Goal: Task Accomplishment & Management: Use online tool/utility

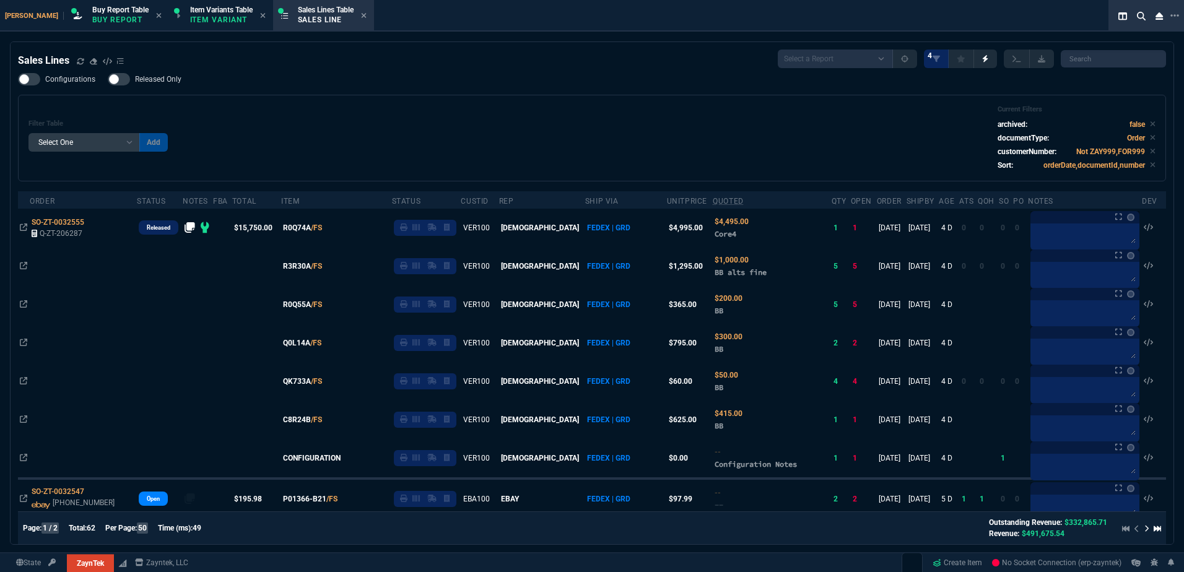
select select "1: BROV"
select select
click at [93, 14] on span "Buy Report Table" at bounding box center [120, 10] width 56 height 9
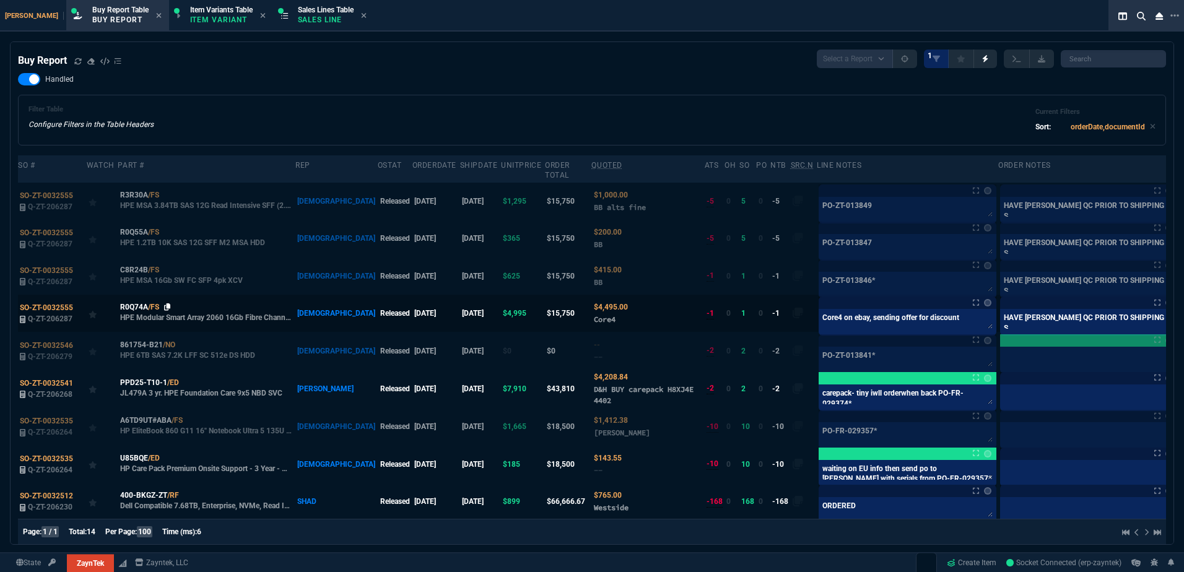
click at [168, 303] on icon at bounding box center [167, 306] width 7 height 7
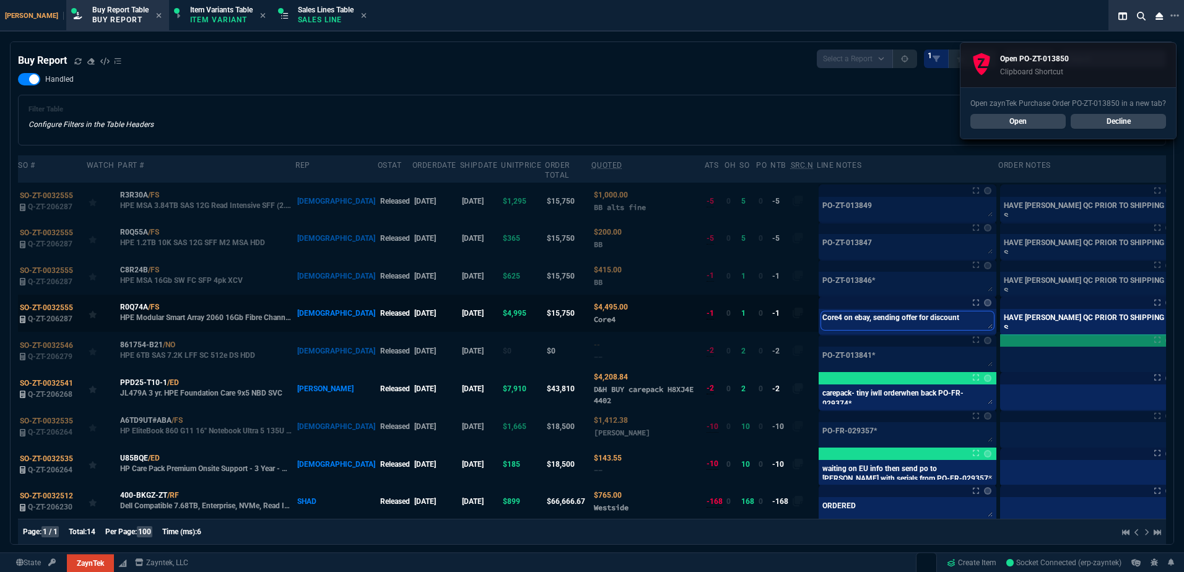
click at [821, 311] on textarea "Core4 on ebay, sending offer for discount" at bounding box center [907, 320] width 173 height 19
paste textarea "PO-ZT-013850*"
type textarea "PO-ZT-013850*"
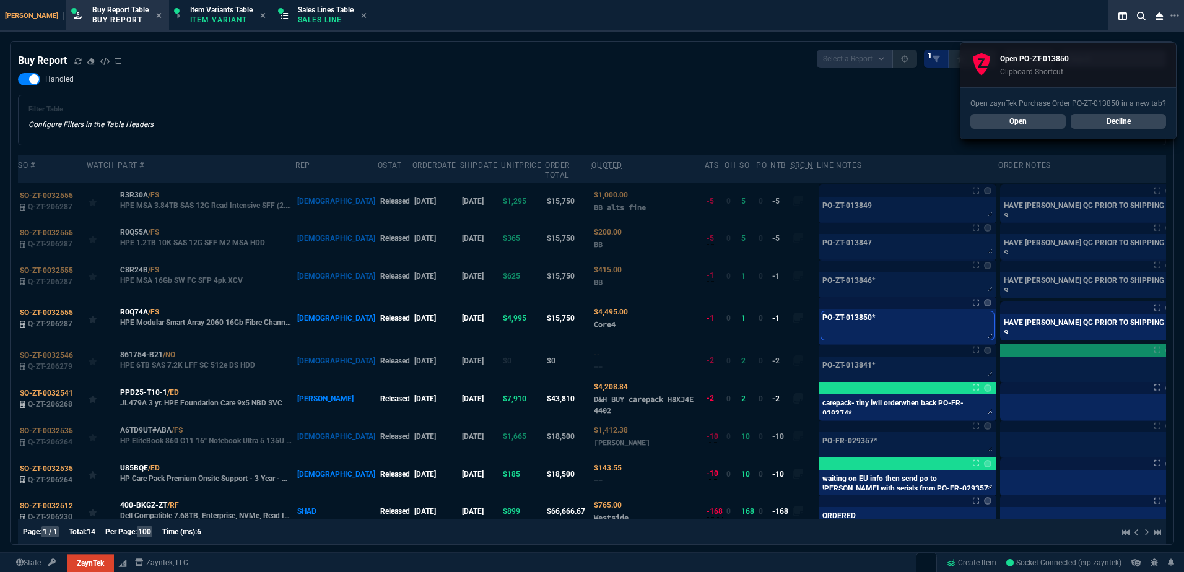
type textarea "PO-ZT-013850*"
click at [712, 72] on div "Buy Report Select a Report Not Purchased 1 Handled Filter Table Configure Filte…" at bounding box center [592, 399] width 1148 height 698
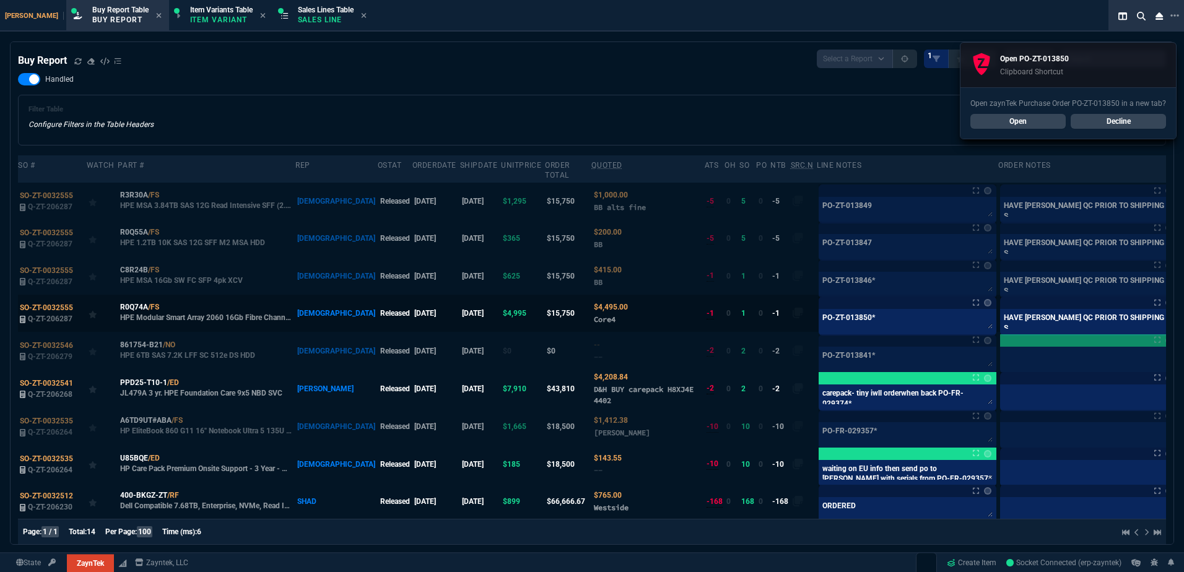
click at [1183, 306] on label at bounding box center [1191, 313] width 14 height 14
click at [0, 0] on input "checkbox" at bounding box center [0, 0] width 0 height 0
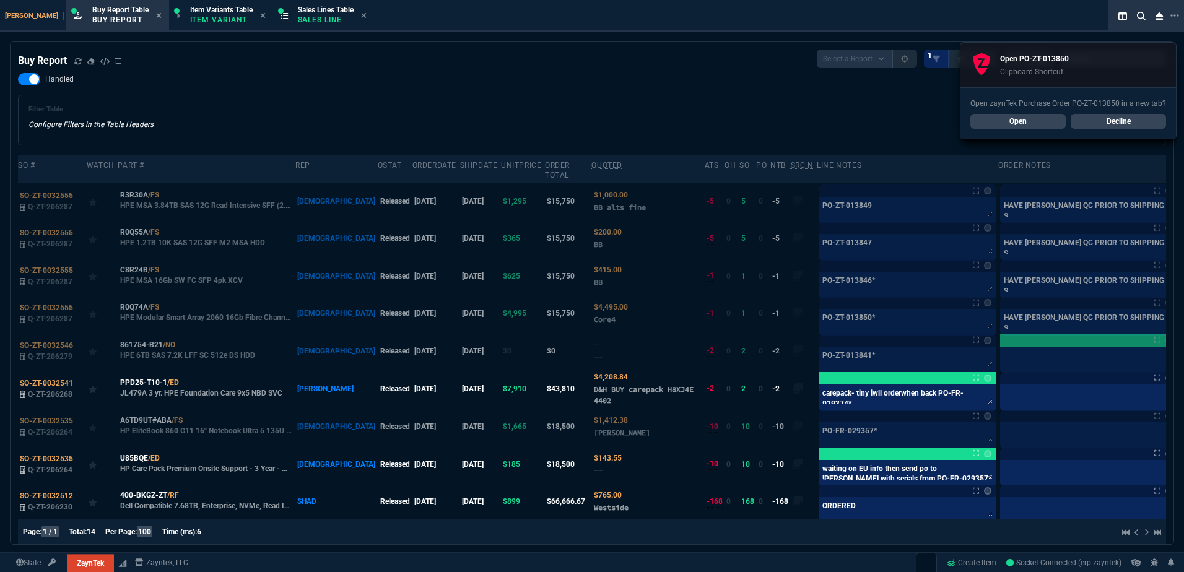
click at [721, 114] on div "Filter Table Configure Filters in the Table Headers Current Filters Sort: order…" at bounding box center [591, 120] width 1127 height 30
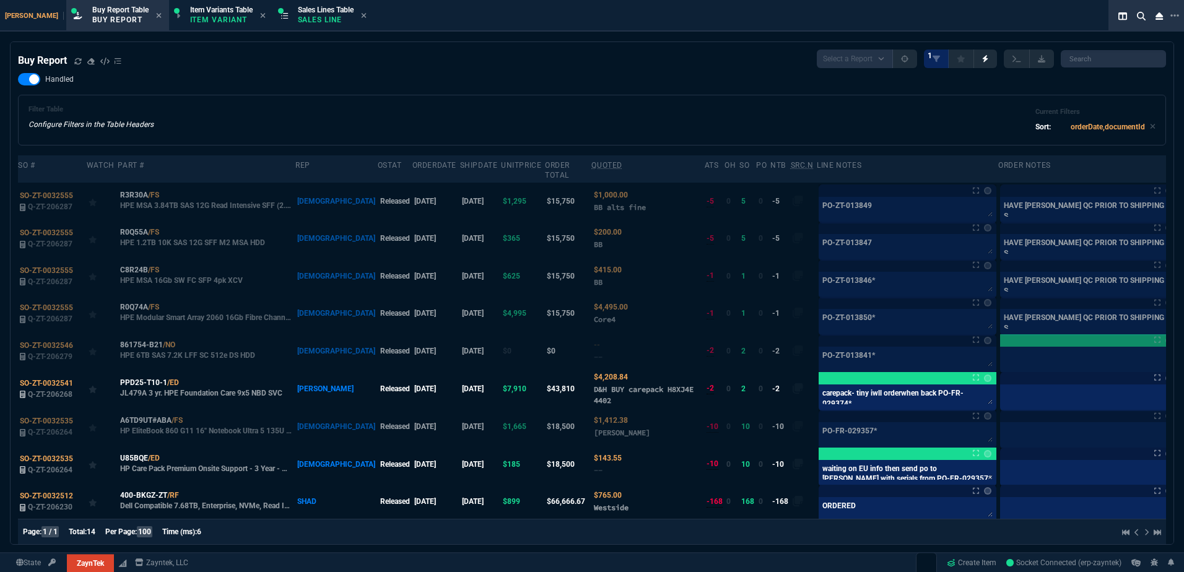
drag, startPoint x: 299, startPoint y: 15, endPoint x: 633, endPoint y: 473, distance: 566.7
click at [299, 15] on p "Sales Line" at bounding box center [326, 20] width 56 height 10
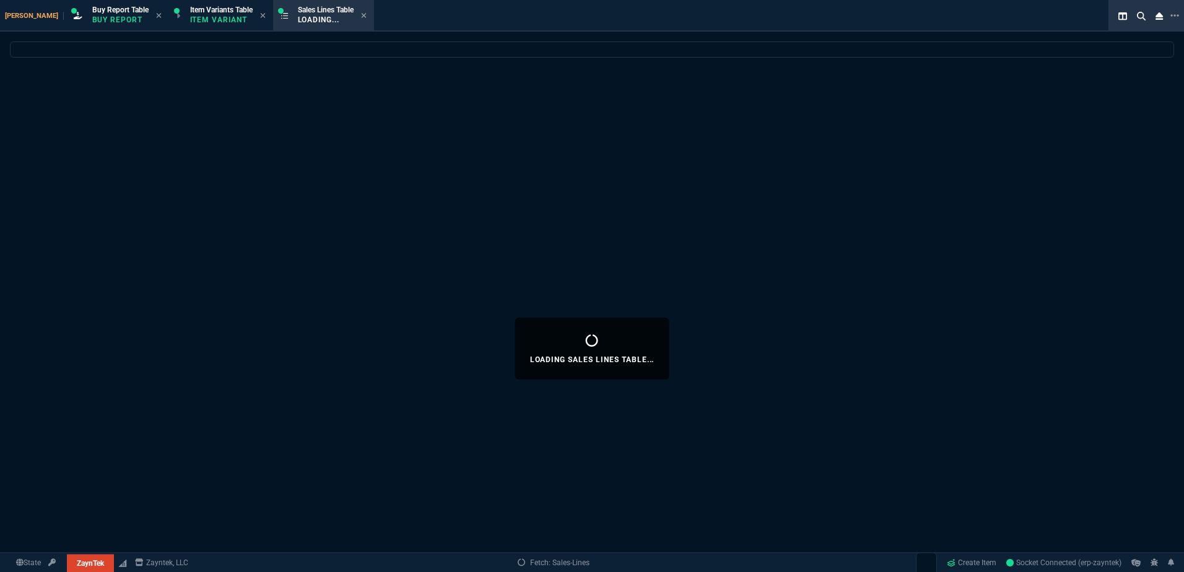
select select
